Goal: Transaction & Acquisition: Purchase product/service

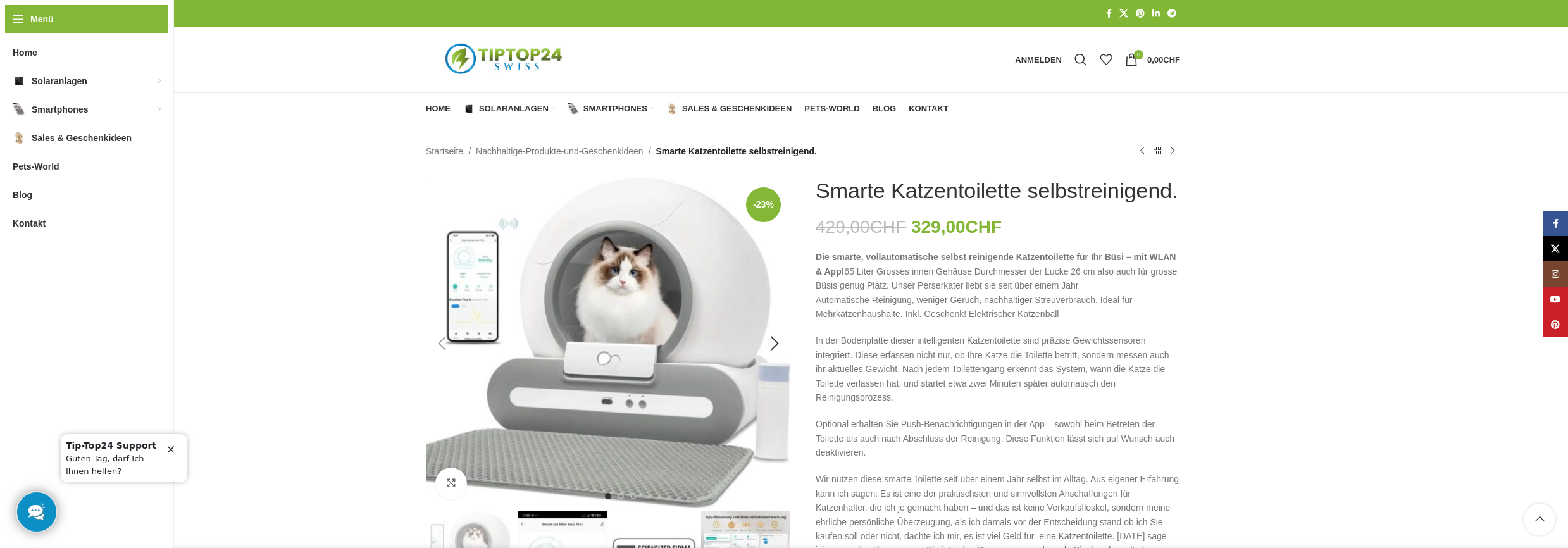
scroll to position [253, 0]
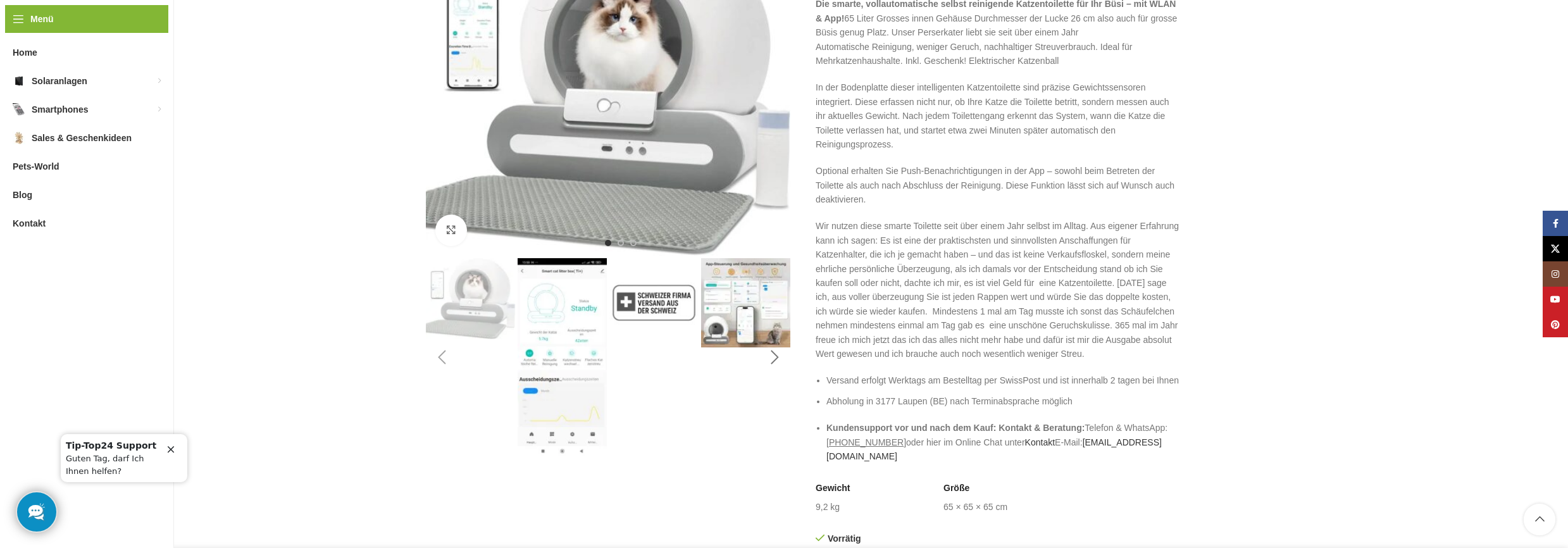
type input "*******"
click at [775, 356] on div "Next slide" at bounding box center [774, 357] width 31 height 31
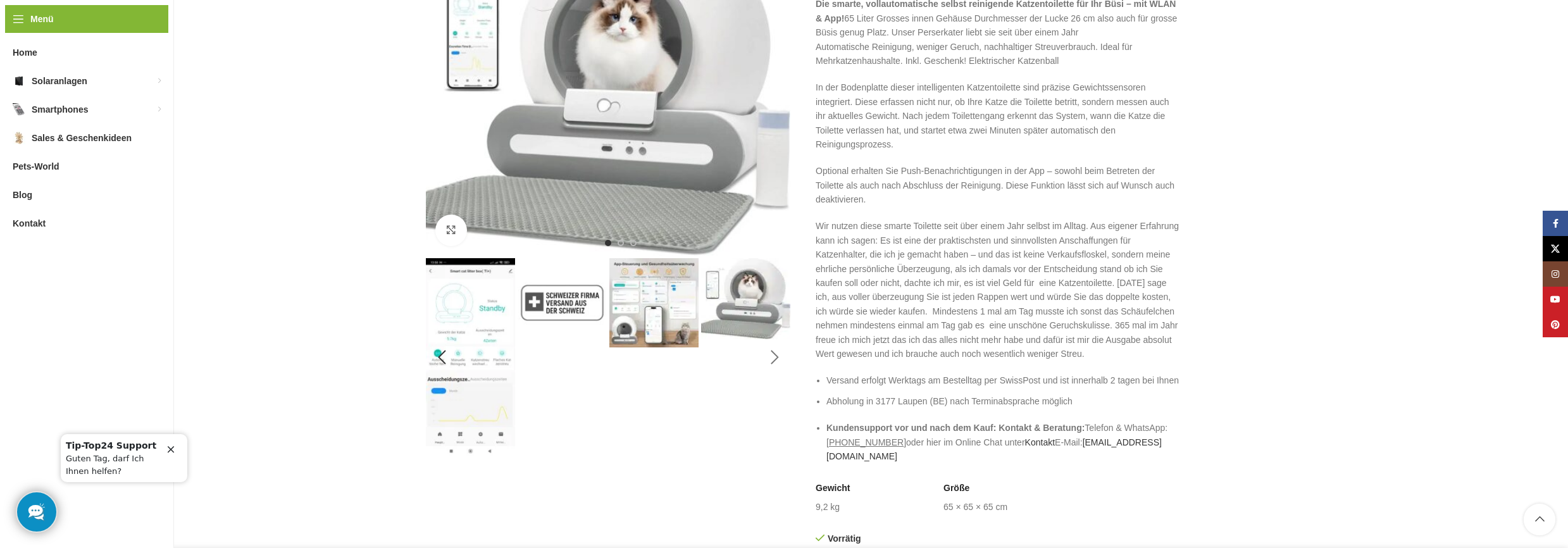
click at [775, 356] on div "Next slide" at bounding box center [774, 357] width 31 height 31
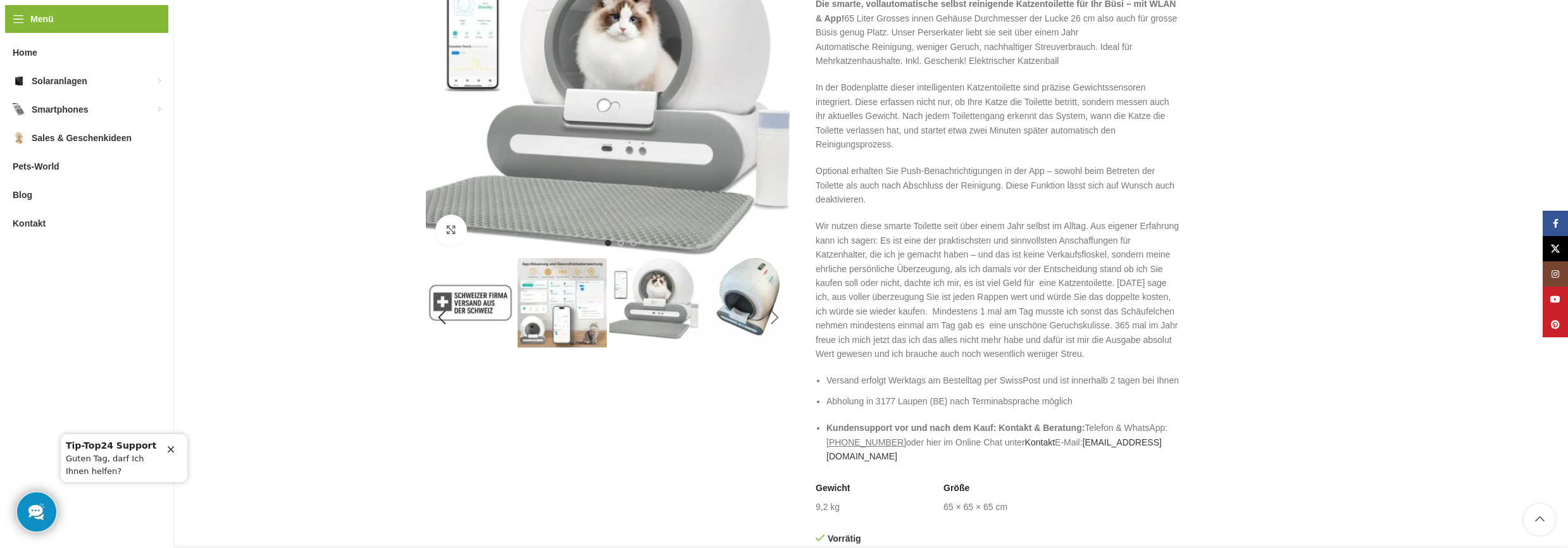
click at [775, 321] on div "Next slide" at bounding box center [774, 317] width 31 height 31
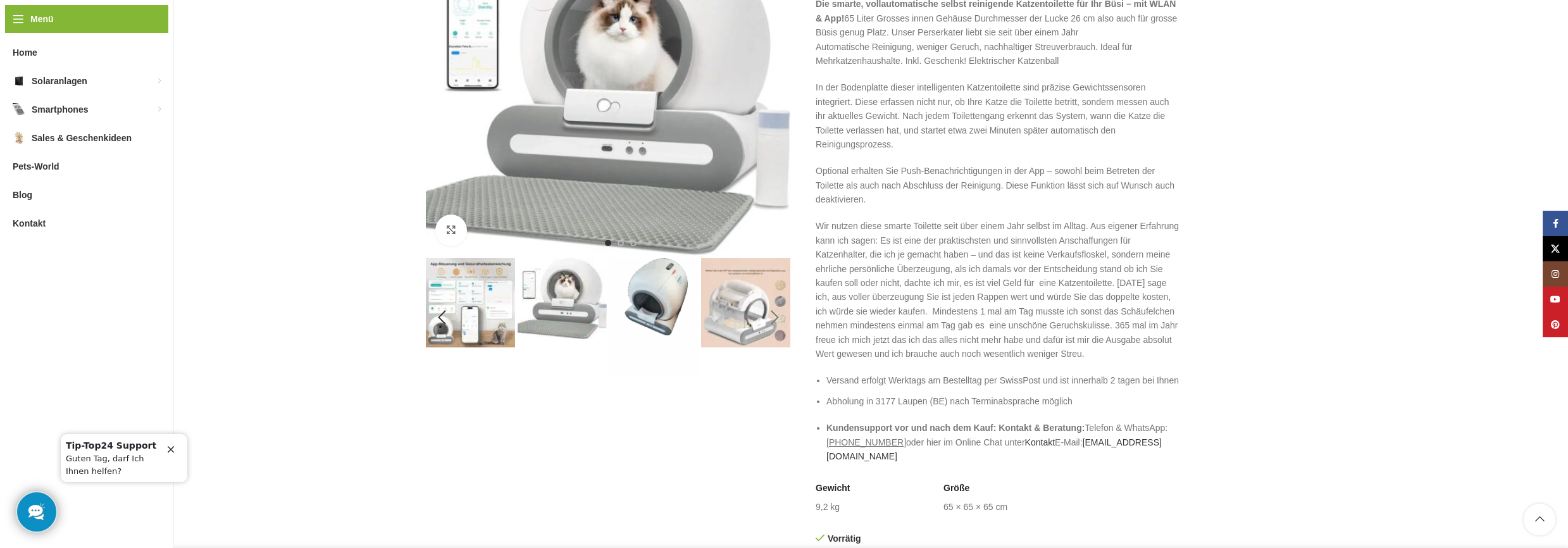
click at [768, 315] on div "Next slide" at bounding box center [774, 317] width 31 height 31
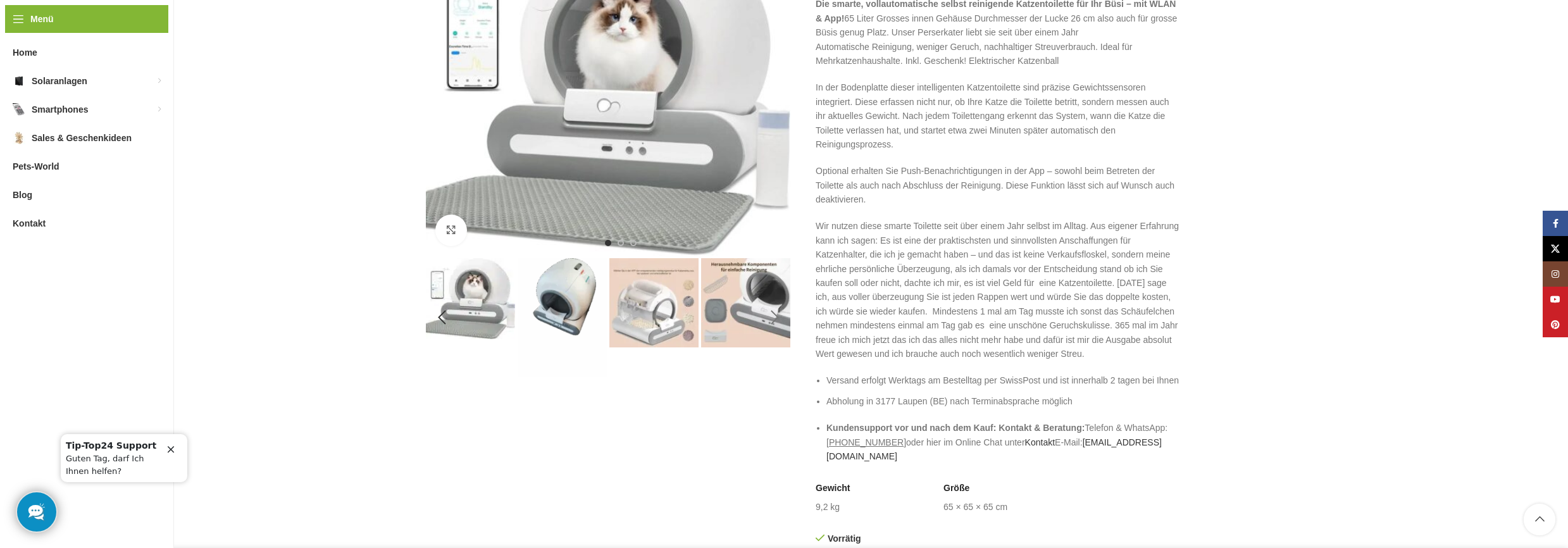
click at [768, 315] on div "Next slide" at bounding box center [774, 317] width 31 height 31
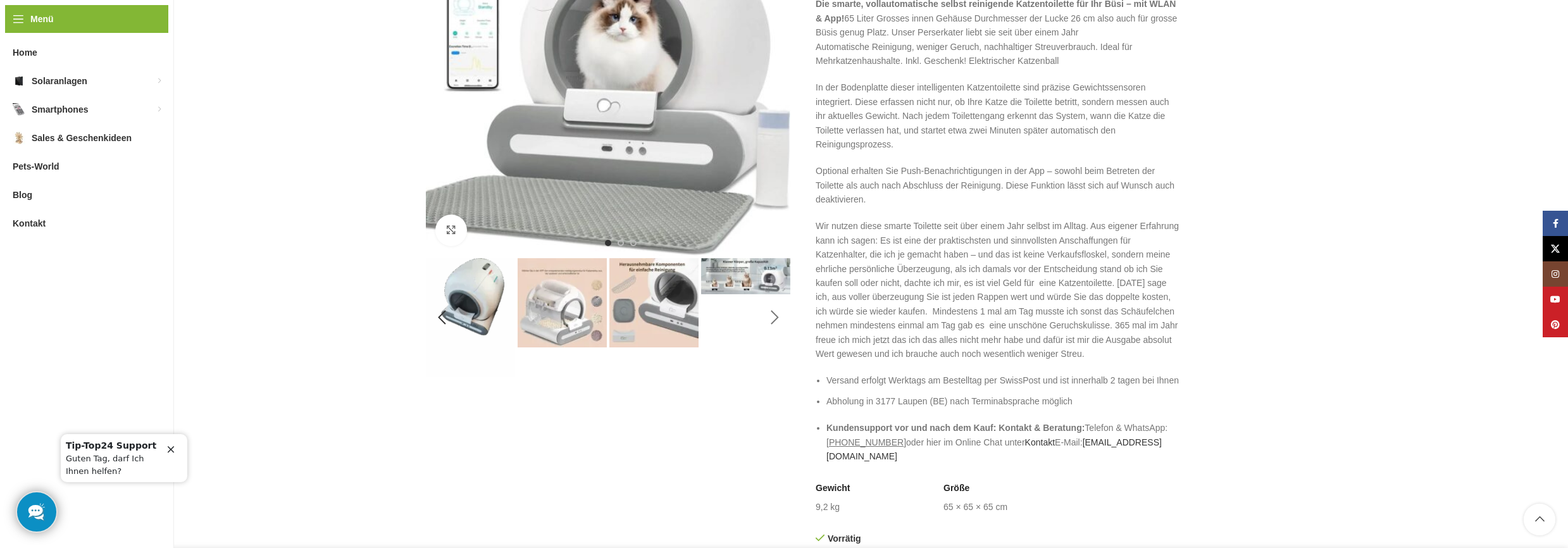
click at [769, 315] on div "Next slide" at bounding box center [774, 317] width 31 height 31
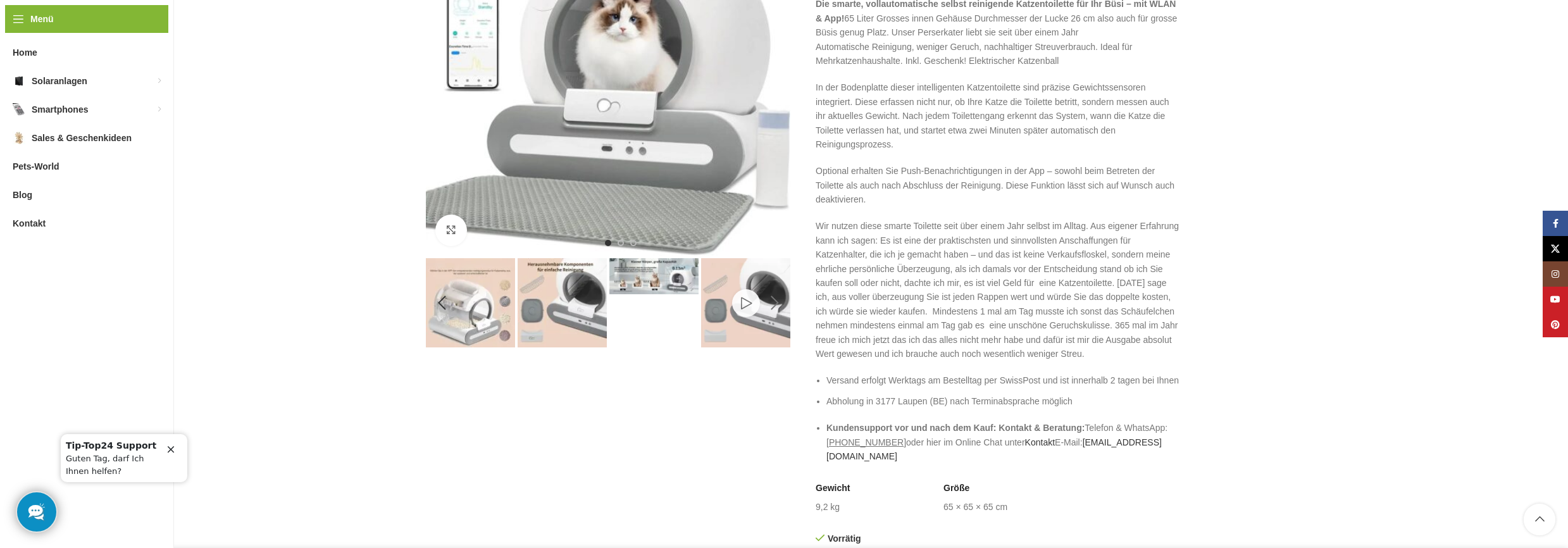
click at [769, 314] on div "Next slide" at bounding box center [774, 302] width 31 height 31
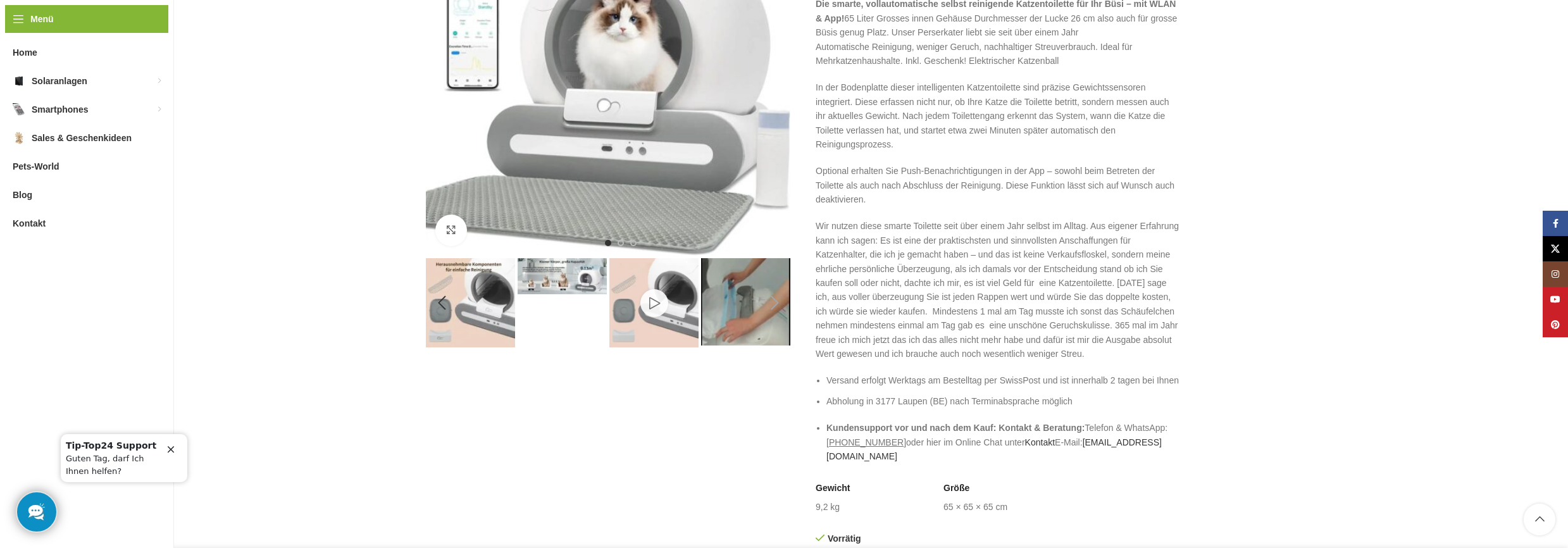
click at [653, 296] on div "10 / 11" at bounding box center [654, 302] width 91 height 89
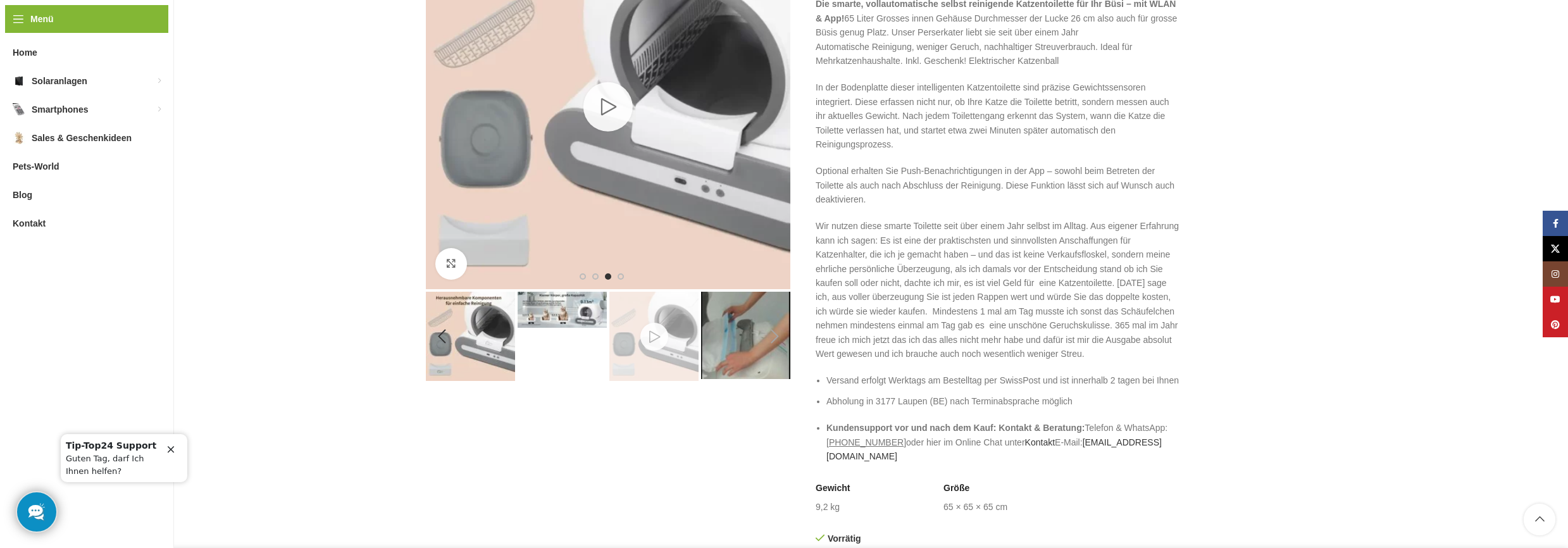
scroll to position [0, 0]
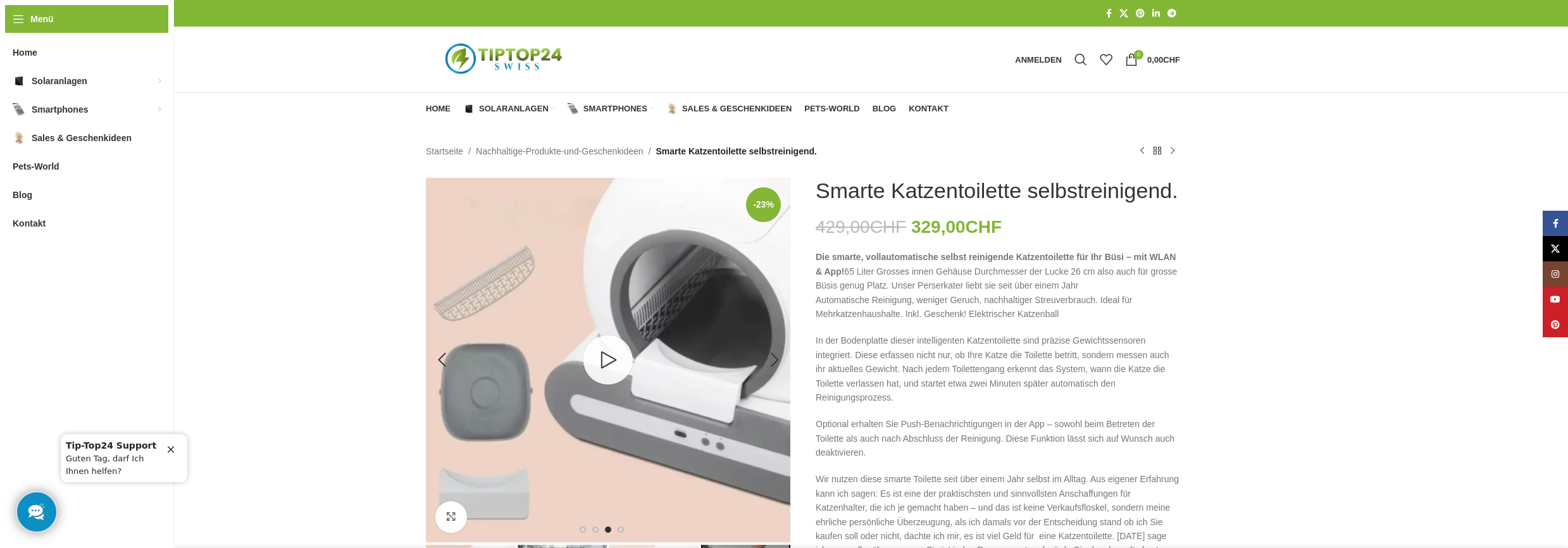
click at [619, 352] on link "10 / 11" at bounding box center [608, 360] width 49 height 49
